Goal: Use online tool/utility: Use online tool/utility

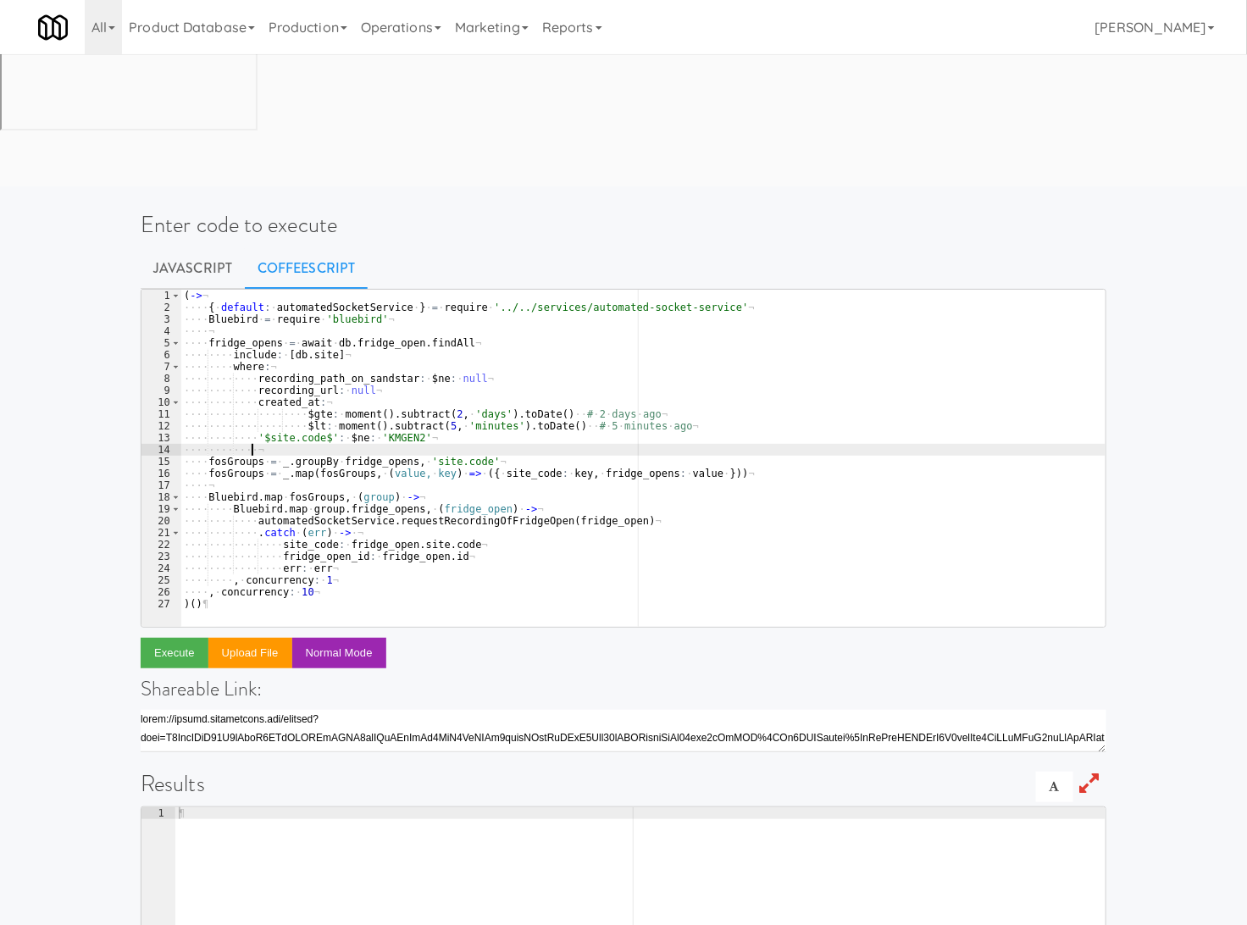
type textarea ", concurrency: 10 )()"
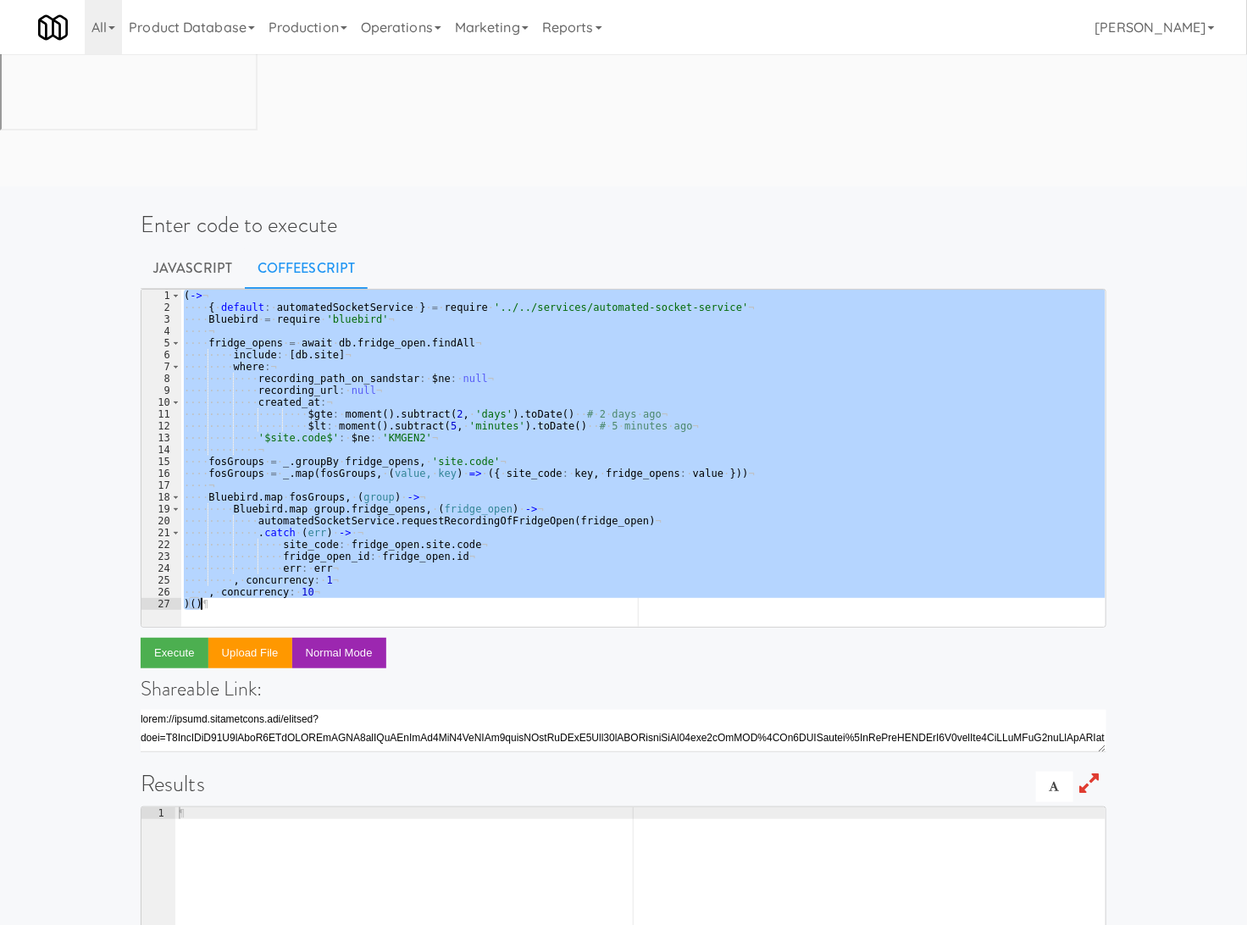
paste textarea
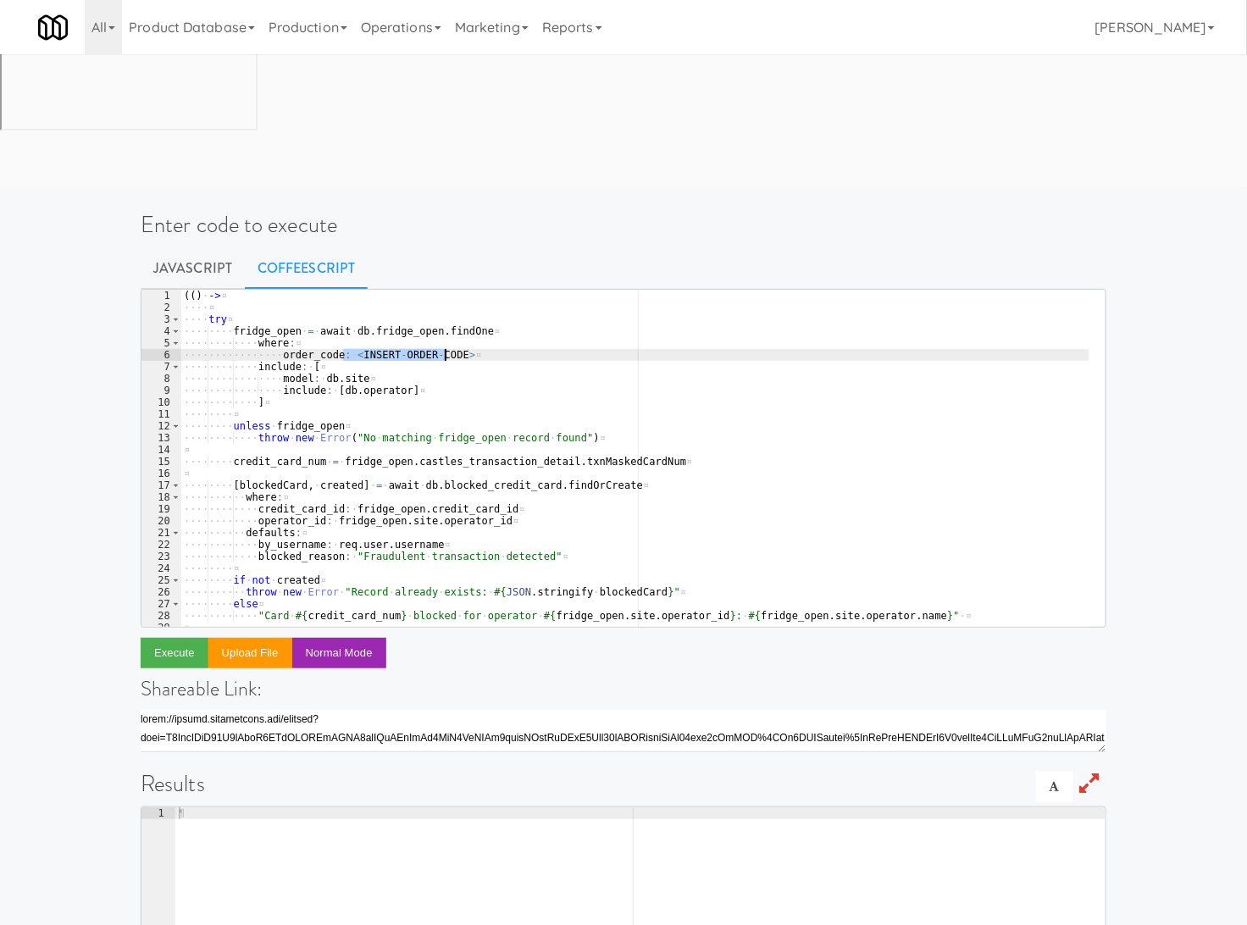
drag, startPoint x: 343, startPoint y: 223, endPoint x: 446, endPoint y: 223, distance: 103.3
click at [446, 290] on div "( ( ) · -> ¤ ···· ¤ ···· try ¤ ···· ···· fridge_open · = · await · db . fridge_…" at bounding box center [634, 470] width 909 height 361
paste textarea "303485"
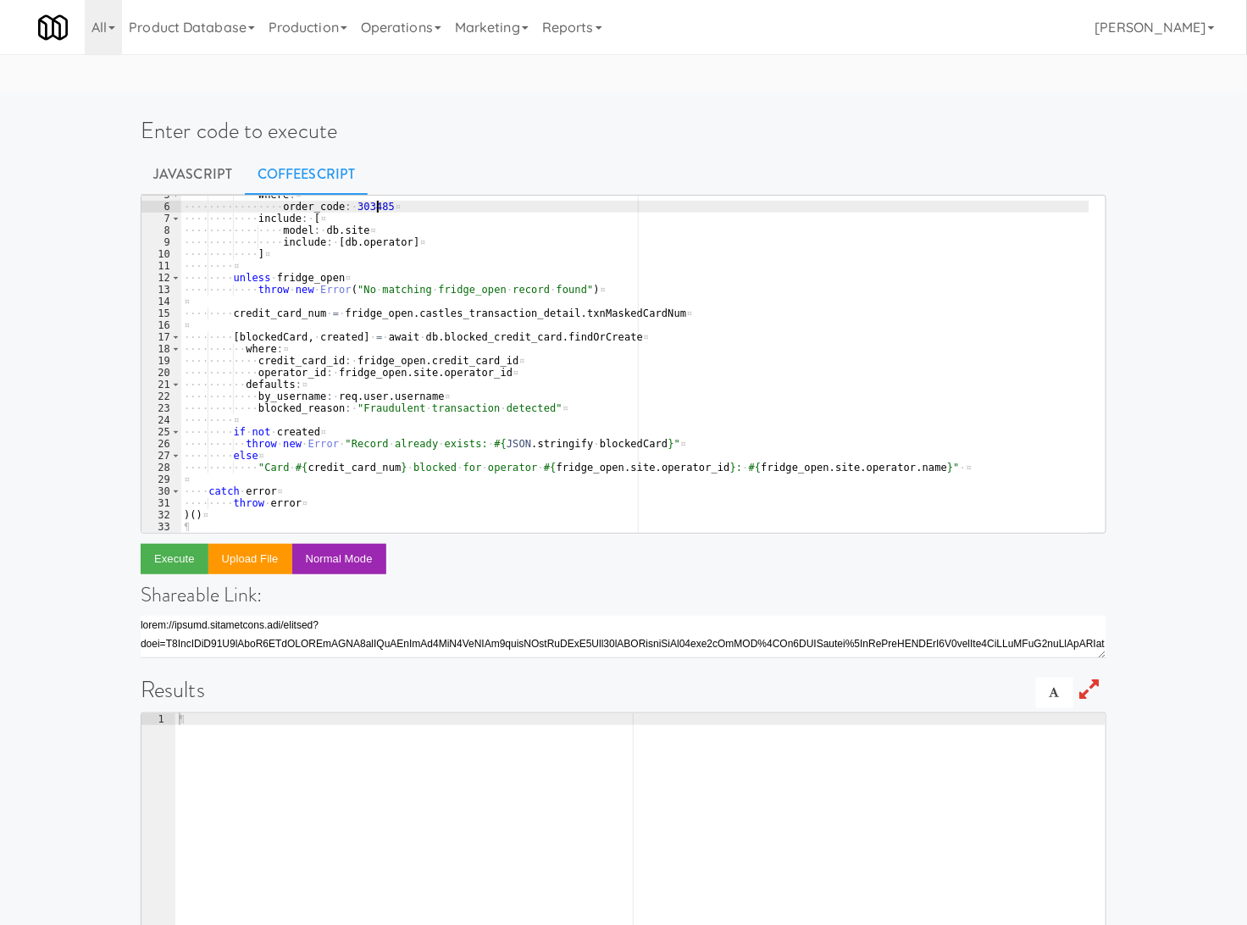
scroll to position [113, 0]
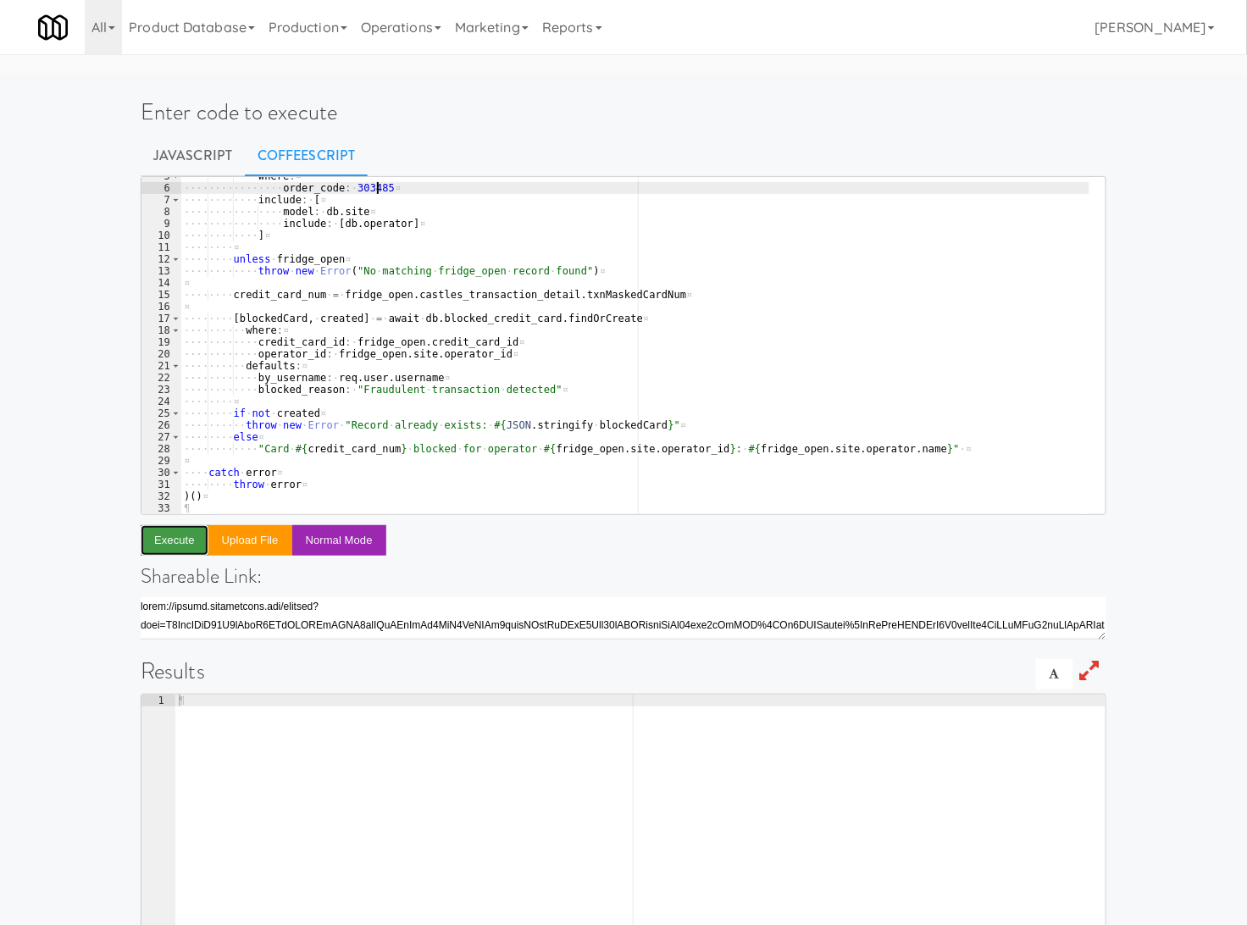
click at [183, 525] on button "Execute" at bounding box center [175, 540] width 68 height 30
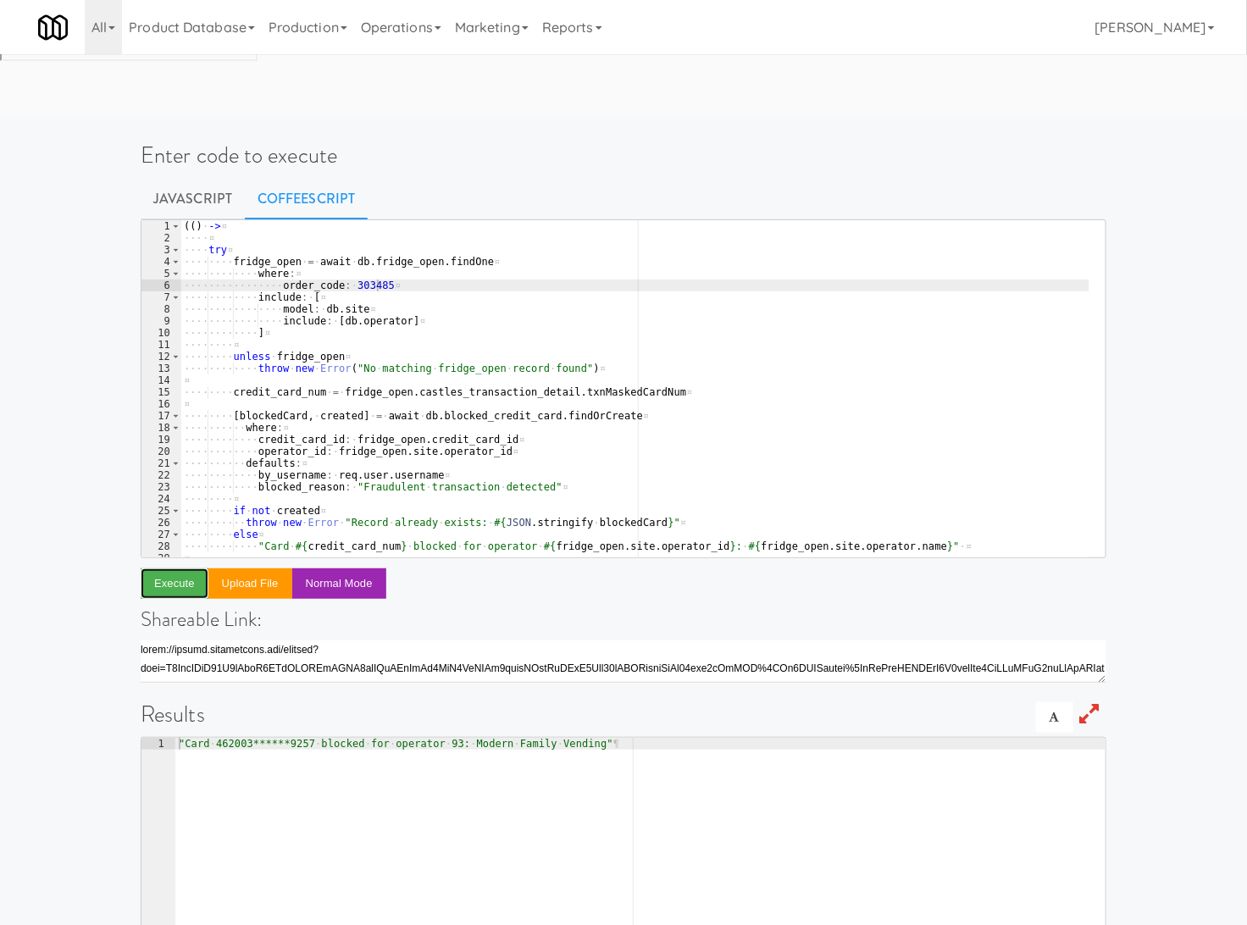
scroll to position [0, 0]
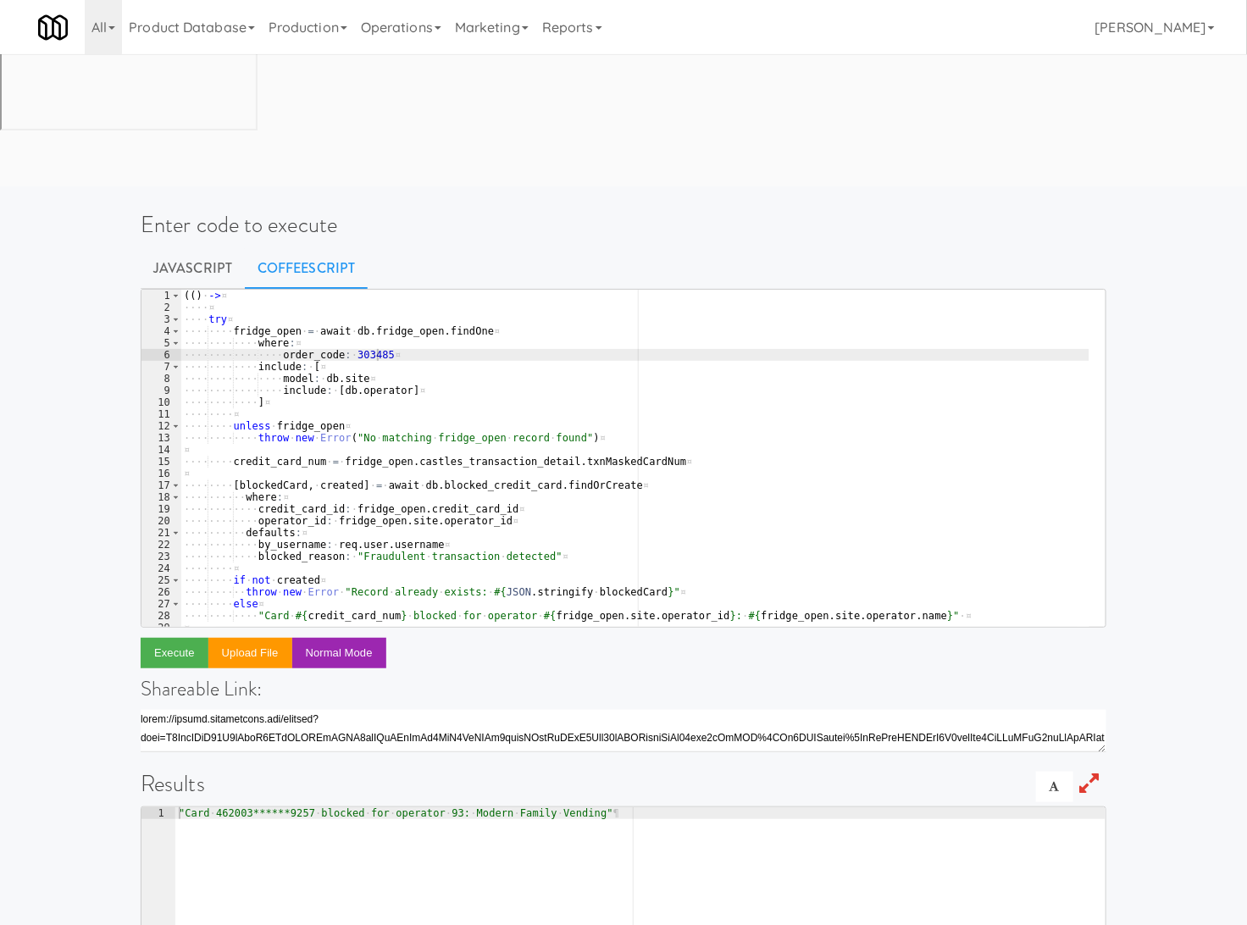
click at [356, 290] on div "( ( ) · -> ¤ ···· ¤ ···· try ¤ ···· ···· fridge_open · = · await · db . fridge_…" at bounding box center [634, 470] width 909 height 361
click at [362, 290] on div "( ( ) · -> ¤ ···· ¤ ···· try ¤ ···· ···· fridge_open · = · await · db . fridge_…" at bounding box center [634, 470] width 909 height 361
paste textarea "460896"
click at [167, 638] on button "Execute" at bounding box center [175, 653] width 68 height 30
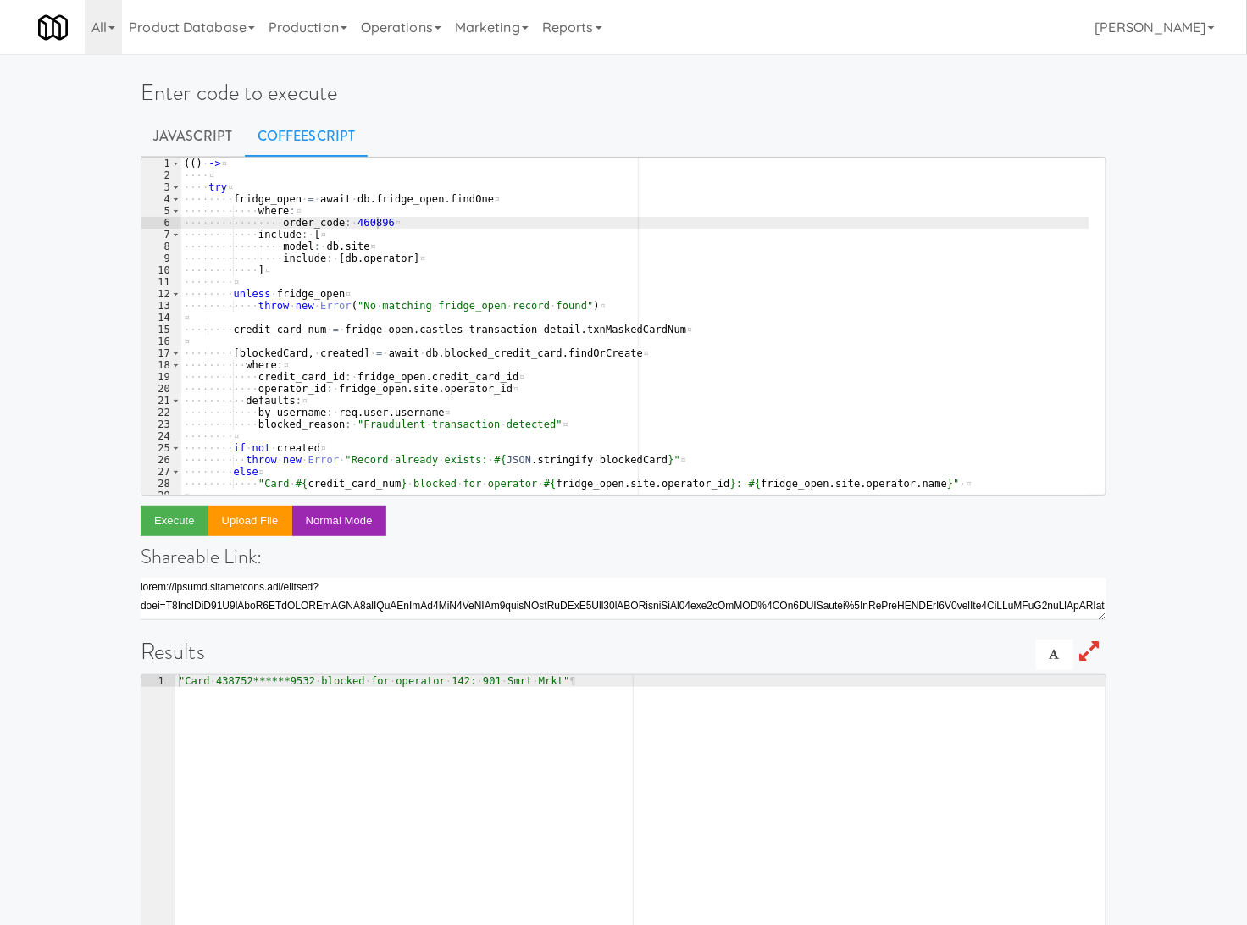
click at [360, 224] on div "( ( ) · -> ¤ ···· ¤ ···· try ¤ ···· ···· fridge_open · = · await · db . fridge_…" at bounding box center [634, 338] width 909 height 361
click at [362, 224] on div "( ( ) · -> ¤ ···· ¤ ···· try ¤ ···· ···· fridge_open · = · await · db . fridge_…" at bounding box center [634, 338] width 909 height 361
paste textarea "318151"
click at [182, 517] on button "Execute" at bounding box center [175, 521] width 68 height 30
click at [357, 226] on div "( ( ) · -> ¤ ···· ¤ ···· try ¤ ···· ···· fridge_open · = · await · db . fridge_…" at bounding box center [634, 338] width 909 height 361
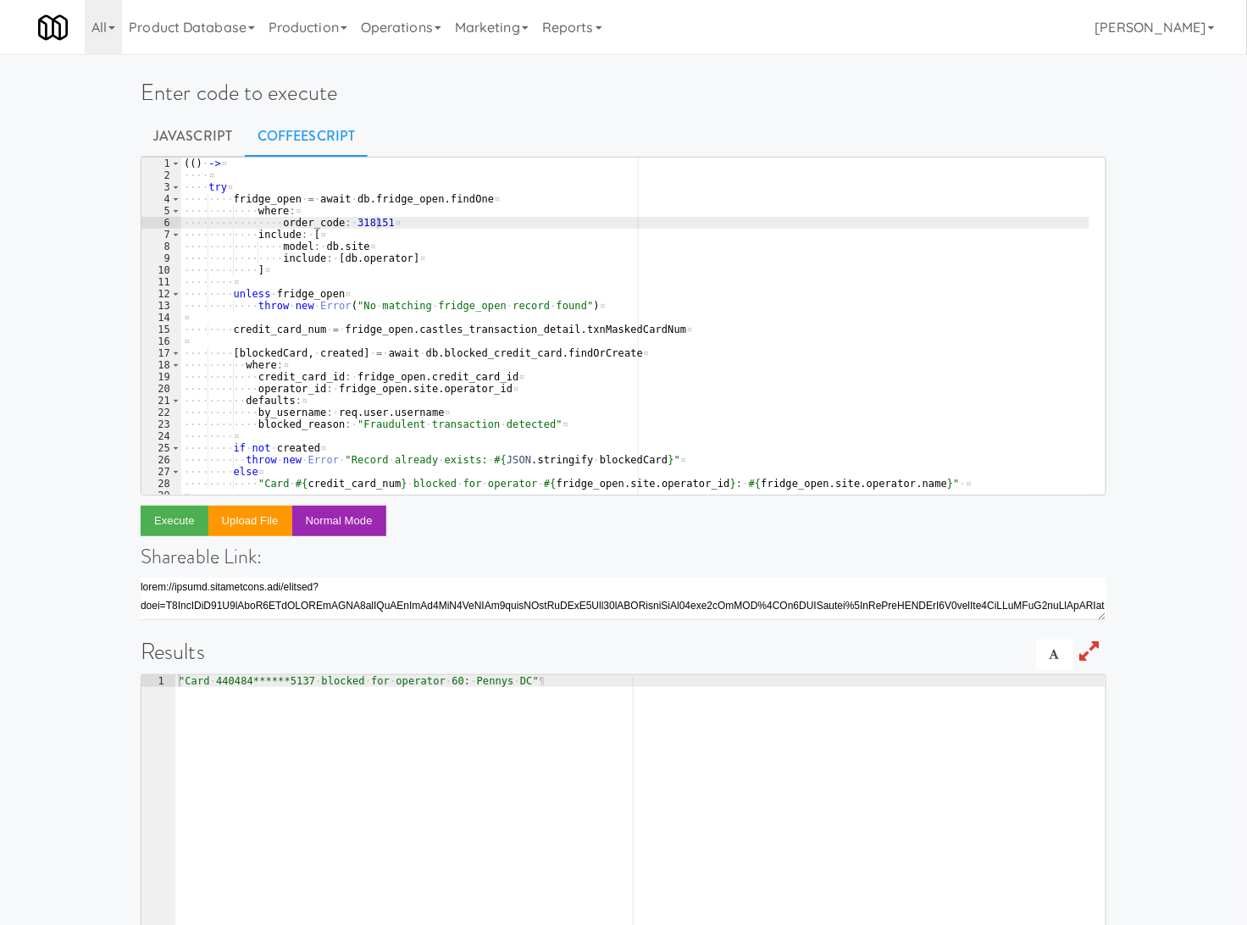
click at [357, 226] on div "( ( ) · -> ¤ ···· ¤ ···· try ¤ ···· ···· fridge_open · = · await · db . fridge_…" at bounding box center [634, 338] width 909 height 361
paste textarea "226339"
click at [191, 525] on button "Execute" at bounding box center [175, 521] width 68 height 30
click at [354, 222] on div "( ( ) · -> ¤ ···· ¤ ···· try ¤ ···· ···· fridge_open · = · await · db . fridge_…" at bounding box center [634, 338] width 909 height 361
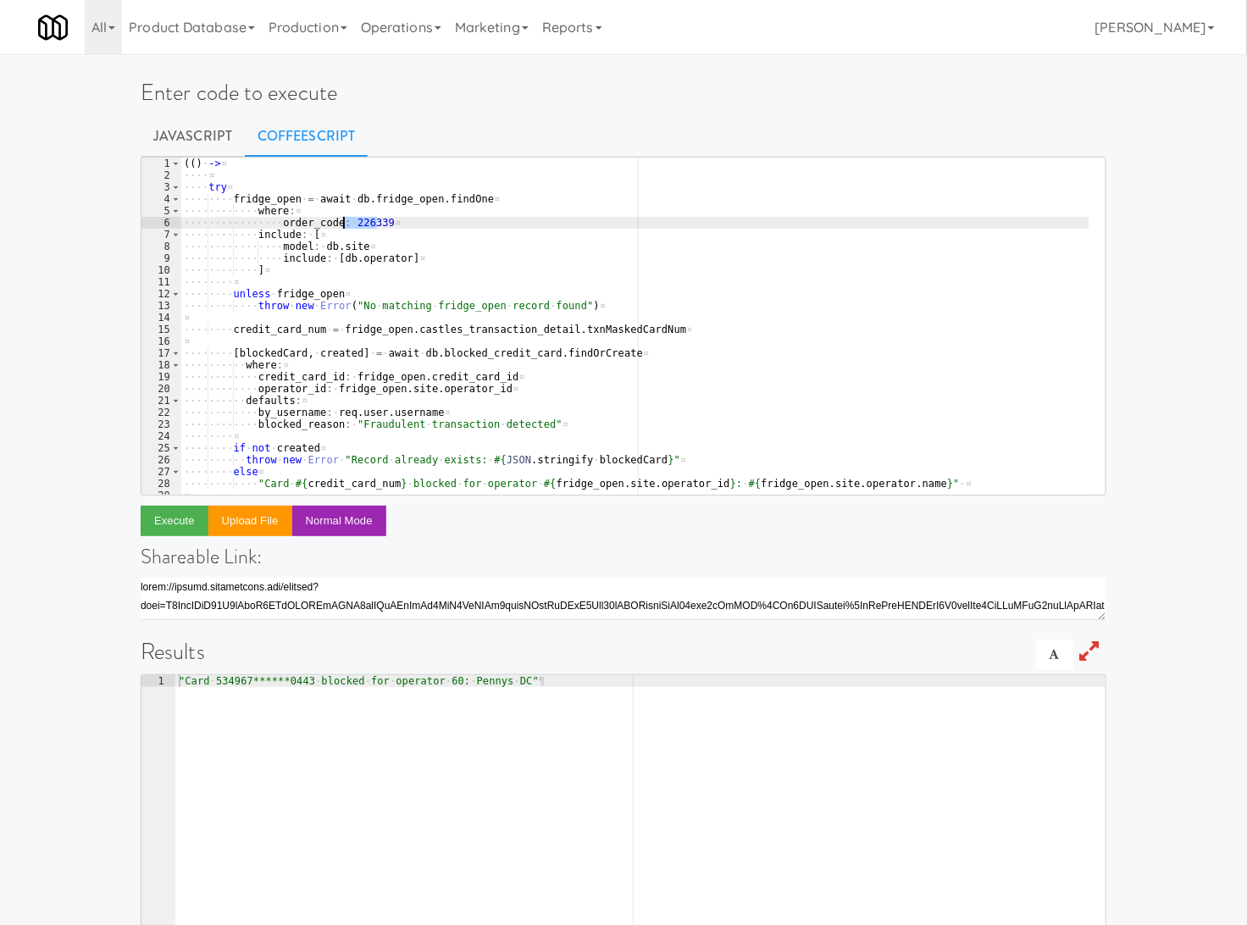
paste textarea "481290"
click at [167, 525] on button "Execute" at bounding box center [175, 521] width 68 height 30
click at [354, 230] on div "( ( ) · -> ¤ ···· ¤ ···· try ¤ ···· ···· fridge_open · = · await · db . fridge_…" at bounding box center [634, 338] width 909 height 361
click at [353, 230] on div "( ( ) · -> ¤ ···· ¤ ···· try ¤ ···· ···· fridge_open · = · await · db . fridge_…" at bounding box center [634, 338] width 909 height 361
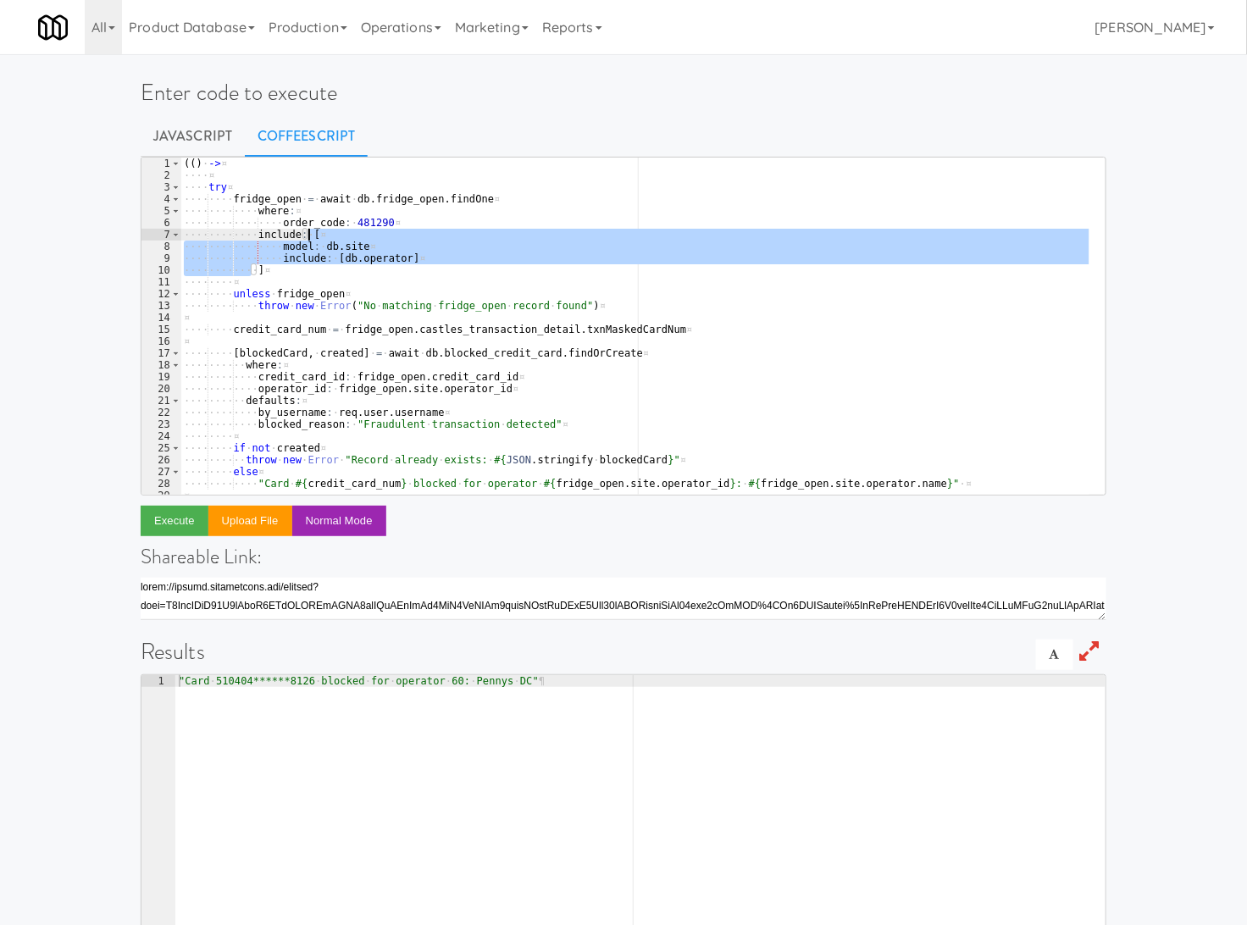
click at [349, 218] on div "( ( ) · -> ¤ ···· ¤ ···· try ¤ ···· ···· fridge_open · = · await · db . fridge_…" at bounding box center [634, 338] width 909 height 361
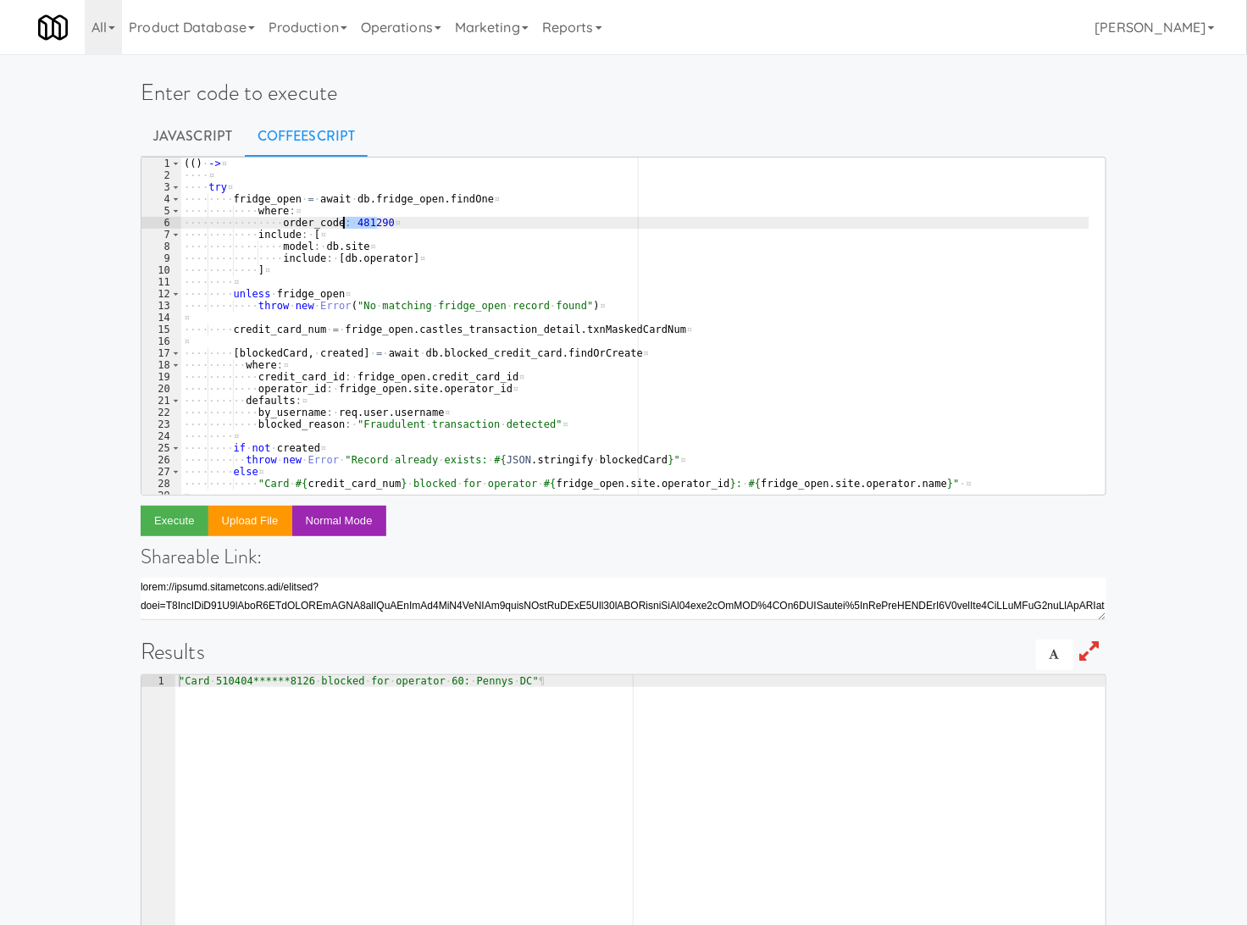
click at [349, 218] on div "( ( ) · -> ¤ ···· ¤ ···· try ¤ ···· ···· fridge_open · = · await · db . fridge_…" at bounding box center [634, 338] width 909 height 361
paste textarea "5665"
click at [183, 513] on button "Execute" at bounding box center [175, 521] width 68 height 30
click at [357, 218] on div "( ( ) · -> ¤ ···· ¤ ···· try ¤ ···· ···· fridge_open · = · await · db . fridge_…" at bounding box center [634, 338] width 909 height 361
click at [362, 218] on div "( ( ) · -> ¤ ···· ¤ ···· try ¤ ···· ···· fridge_open · = · await · db . fridge_…" at bounding box center [634, 338] width 909 height 361
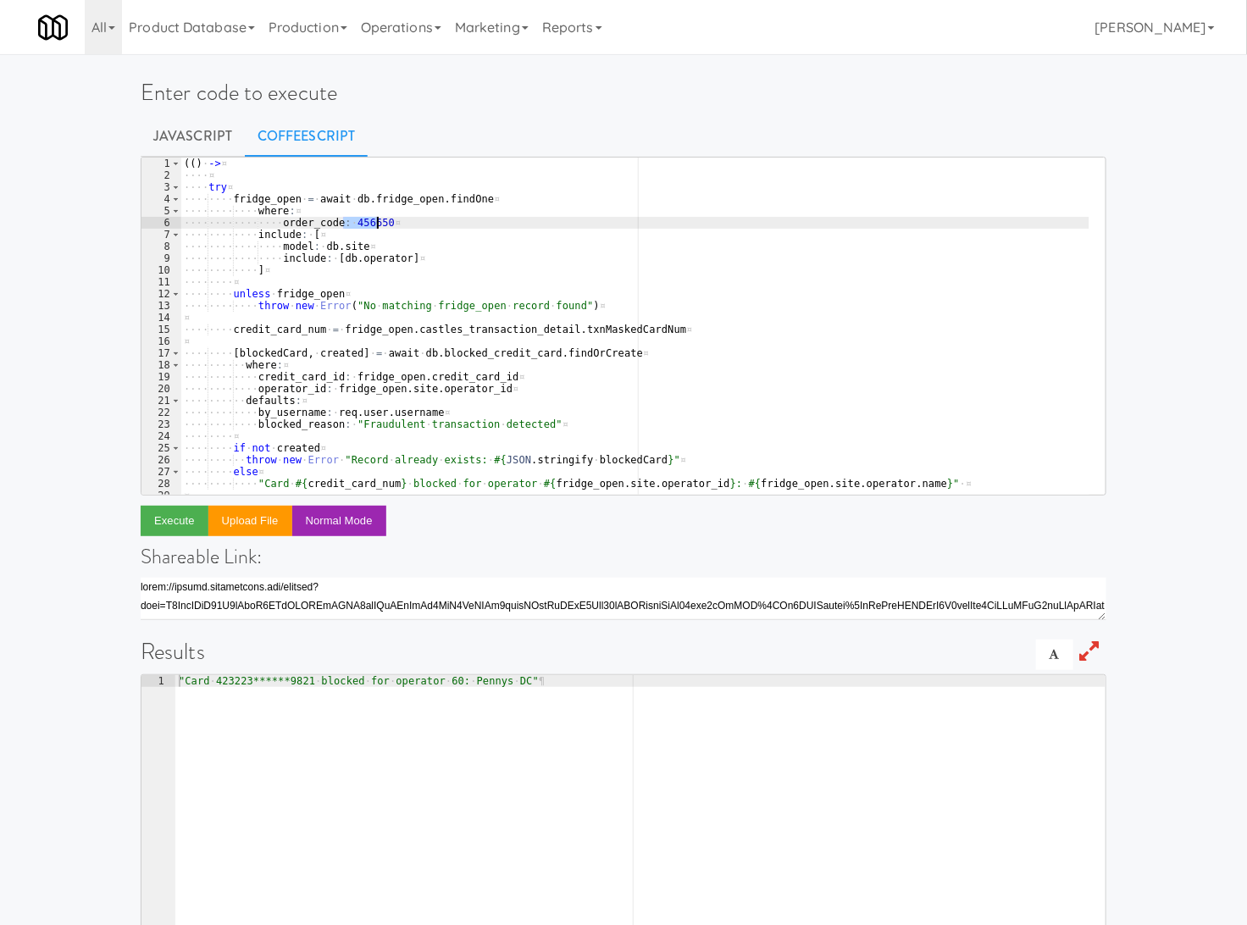
paste textarea "343926"
click at [185, 514] on button "Execute" at bounding box center [175, 521] width 68 height 30
click at [354, 229] on div "( ( ) · -> ¤ ···· ¤ ···· try ¤ ···· ···· fridge_open · = · await · db . fridge_…" at bounding box center [634, 338] width 909 height 361
click at [357, 229] on div "( ( ) · -> ¤ ···· ¤ ···· try ¤ ···· ···· fridge_open · = · await · db . fridge_…" at bounding box center [634, 338] width 909 height 361
paste textarea "404820"
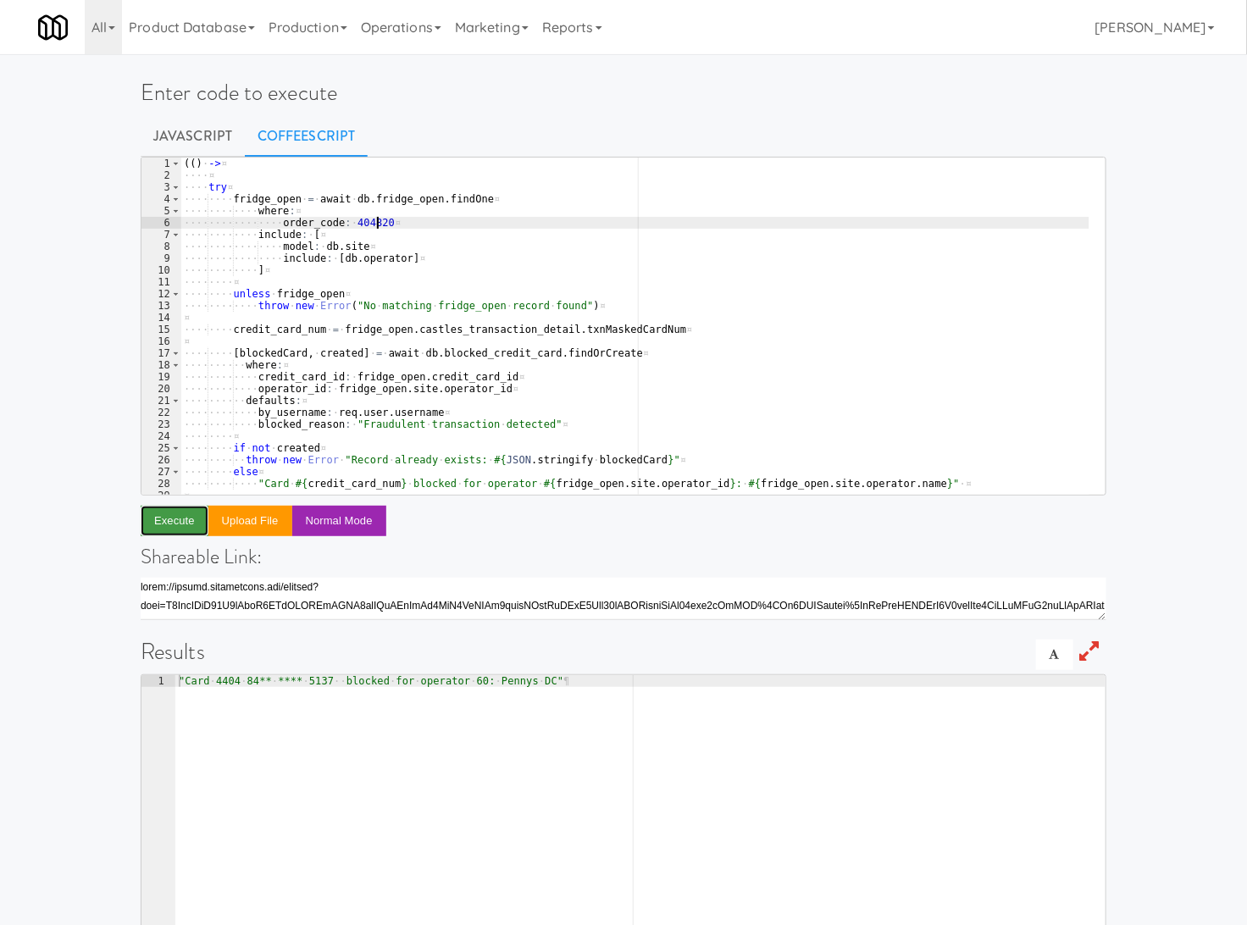
click at [161, 532] on button "Execute" at bounding box center [175, 521] width 68 height 30
click at [356, 217] on div "( ( ) · -> ¤ ···· ¤ ···· try ¤ ···· ···· fridge_open · = · await · db . fridge_…" at bounding box center [634, 338] width 909 height 361
click at [357, 217] on div "( ( ) · -> ¤ ···· ¤ ···· try ¤ ···· ···· fridge_open · = · await · db . fridge_…" at bounding box center [634, 338] width 909 height 361
click at [357, 217] on div "( ( ) · -> ¤ ···· ¤ ···· try ¤ ···· ···· fridge_open · = · await · db . fridge_…" at bounding box center [634, 326] width 909 height 337
click at [357, 217] on div "( ( ) · -> ¤ ···· ¤ ···· try ¤ ···· ···· fridge_open · = · await · db . fridge_…" at bounding box center [634, 338] width 909 height 361
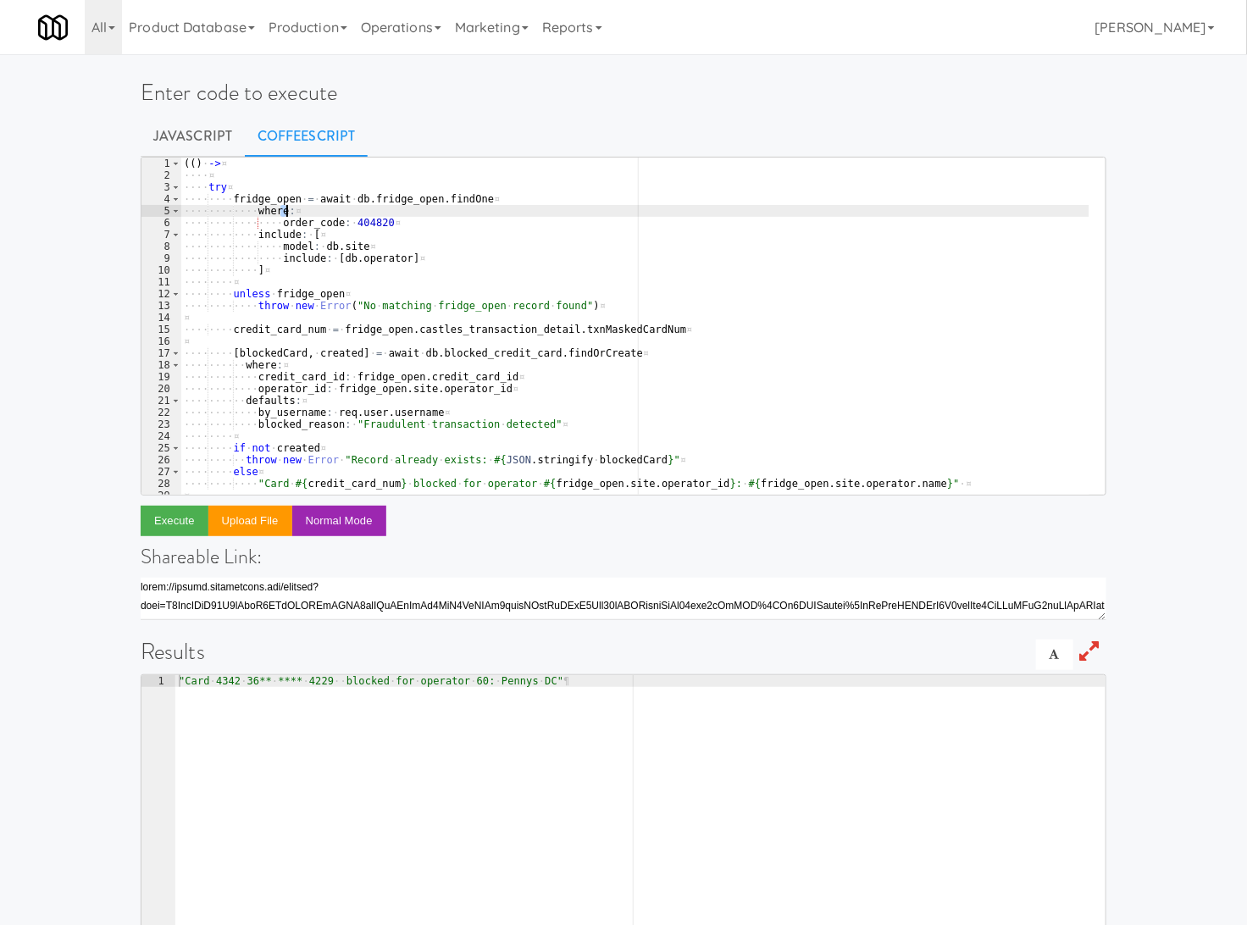
click at [357, 218] on div "( ( ) · -> ¤ ···· ¤ ···· try ¤ ···· ···· fridge_open · = · await · db . fridge_…" at bounding box center [634, 338] width 909 height 361
click at [349, 222] on div "( ( ) · -> ¤ ···· ¤ ···· try ¤ ···· ···· fridge_open · = · await · db . fridge_…" at bounding box center [634, 338] width 909 height 361
click at [352, 222] on div "( ( ) · -> ¤ ···· ¤ ···· try ¤ ···· ···· fridge_open · = · await · db . fridge_…" at bounding box center [634, 338] width 909 height 361
paste textarea "930962"
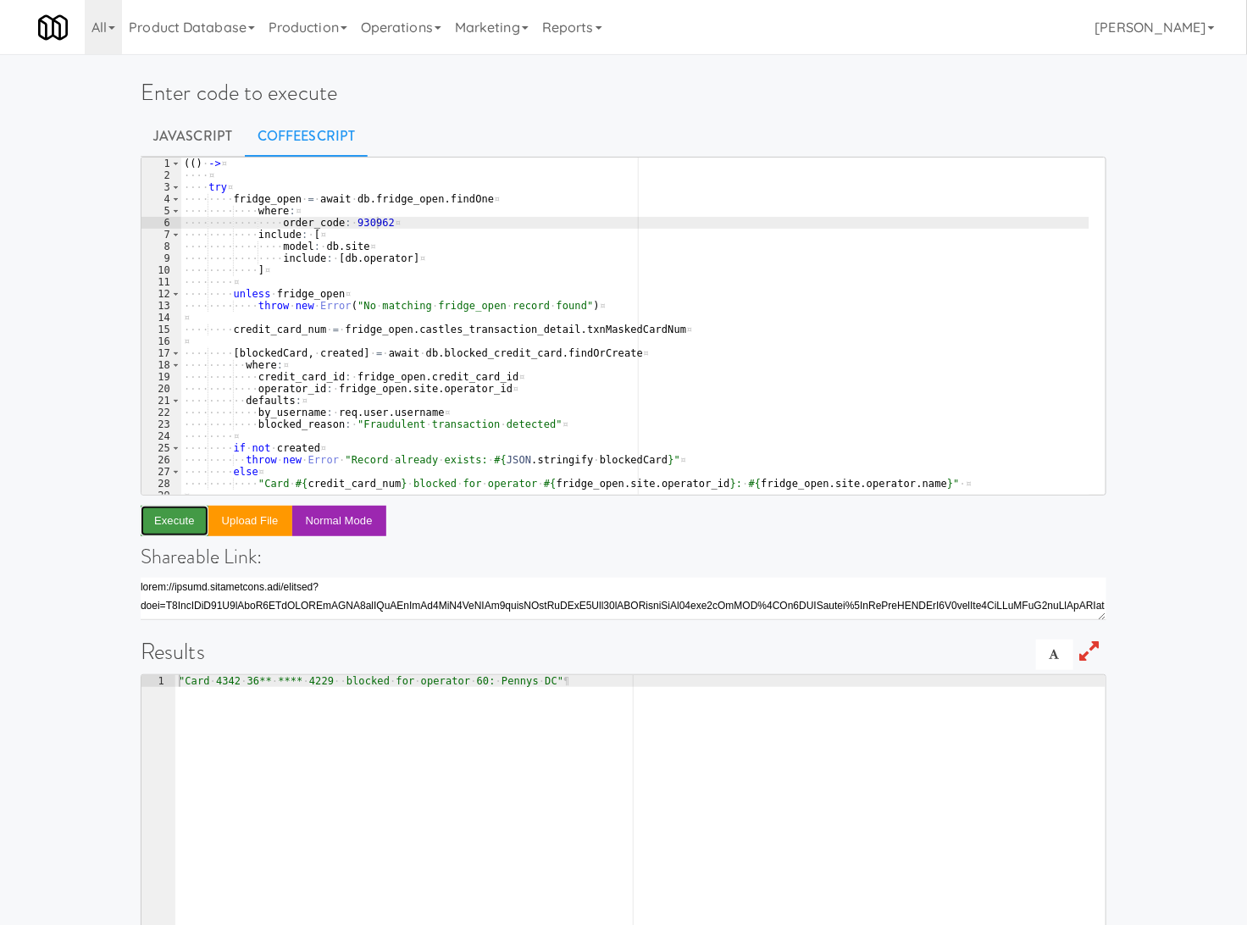
click at [174, 517] on button "Execute" at bounding box center [175, 521] width 68 height 30
click at [362, 224] on div "( ( ) · -> ¤ ···· ¤ ···· try ¤ ···· ···· fridge_open · = · await · db . fridge_…" at bounding box center [634, 338] width 909 height 361
paste textarea "437181"
click at [168, 518] on button "Execute" at bounding box center [175, 521] width 68 height 30
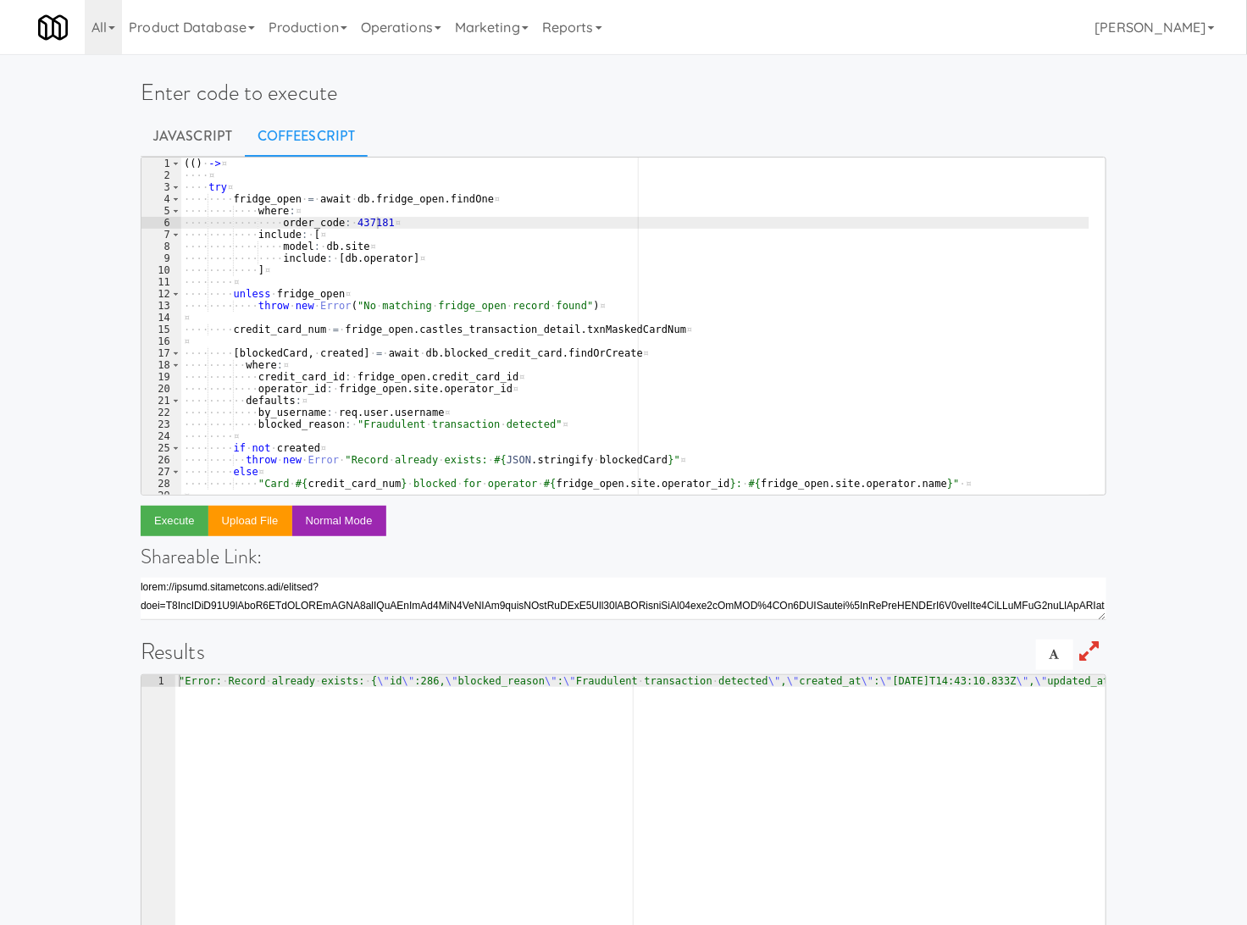
click at [351, 221] on div "( ( ) · -> ¤ ···· ¤ ···· try ¤ ···· ···· fridge_open · = · await · db . fridge_…" at bounding box center [634, 338] width 909 height 361
paste textarea "173838"
type textarea "order_code: 173838"
click at [184, 525] on button "Execute" at bounding box center [175, 521] width 68 height 30
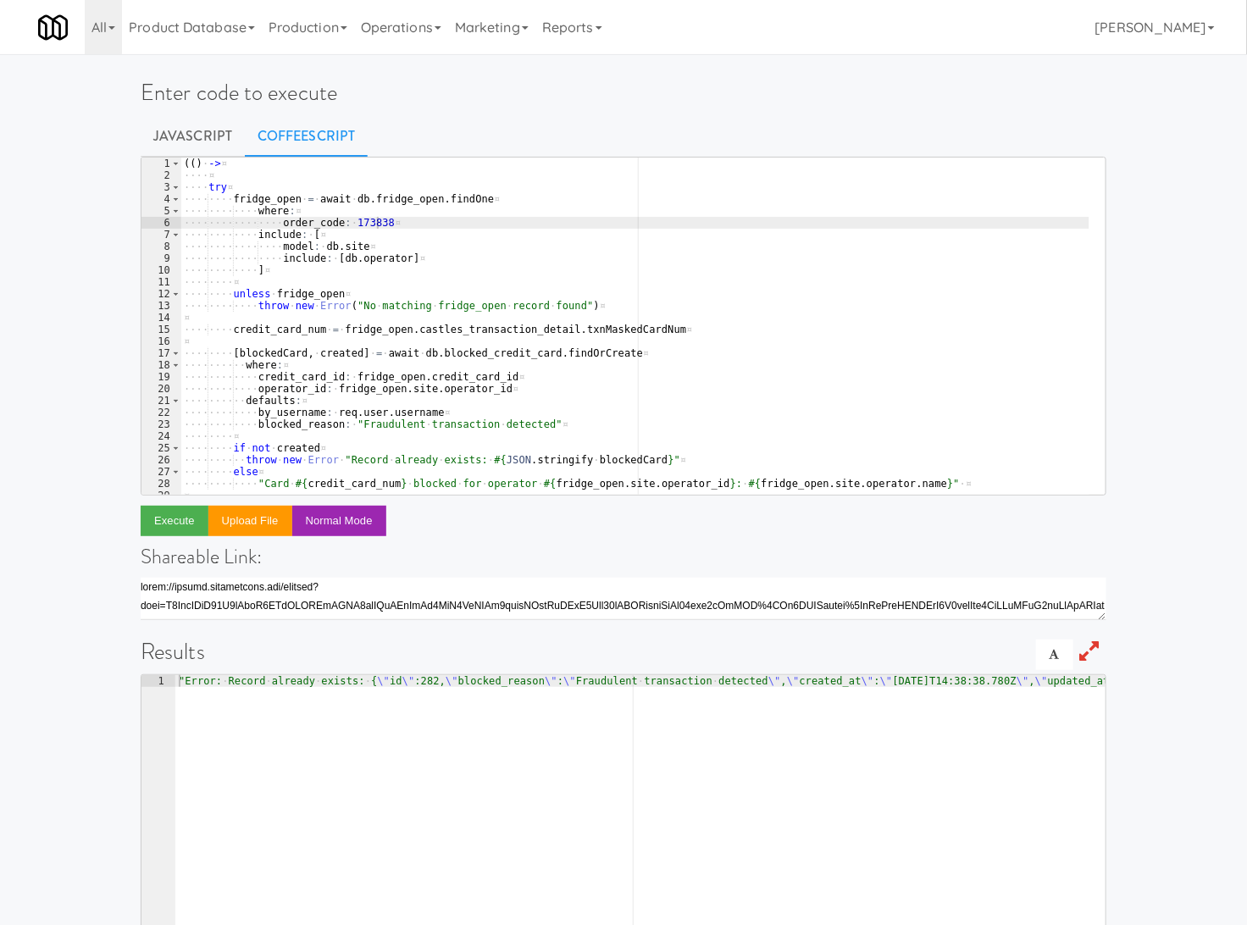
click at [638, 104] on h1 "Enter code to execute" at bounding box center [624, 92] width 966 height 25
click at [644, 117] on ul "Javascript CoffeeScript" at bounding box center [624, 136] width 966 height 42
